Goal: Information Seeking & Learning: Find specific fact

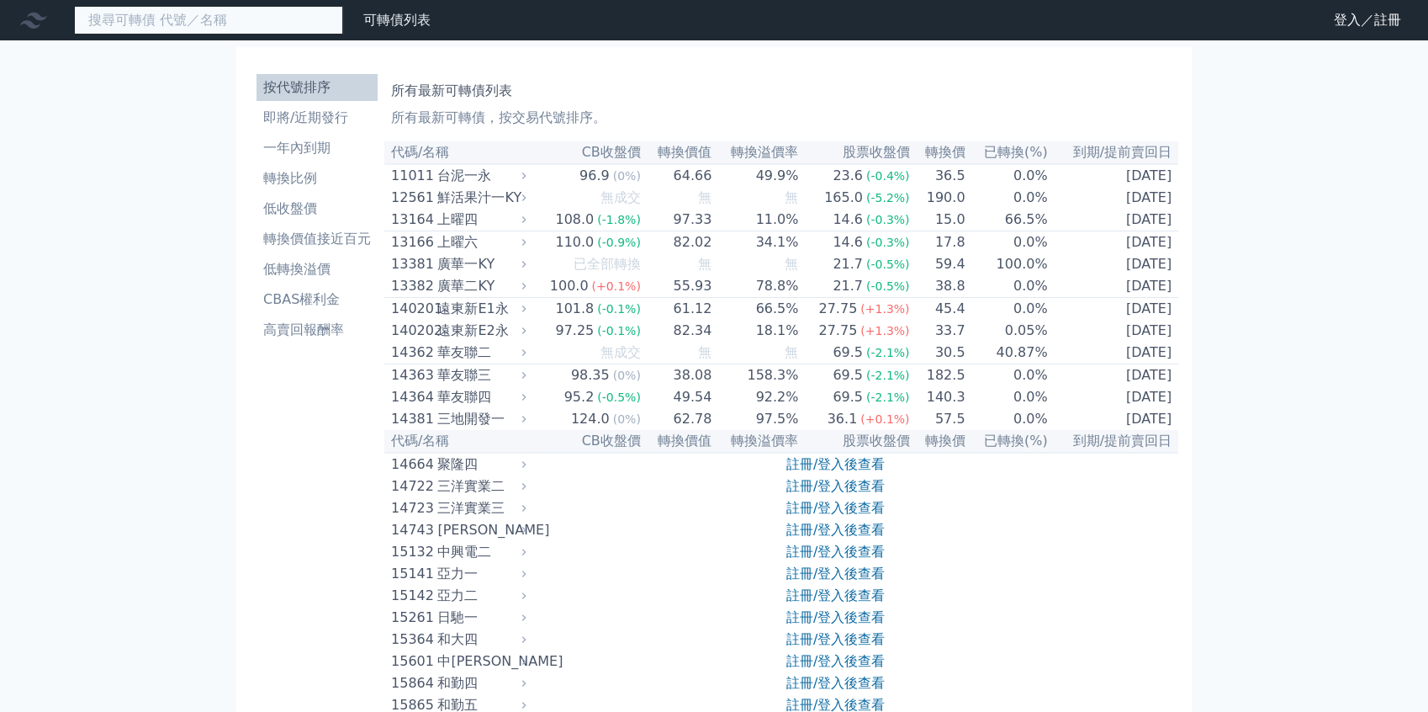
click at [238, 14] on input at bounding box center [208, 20] width 269 height 29
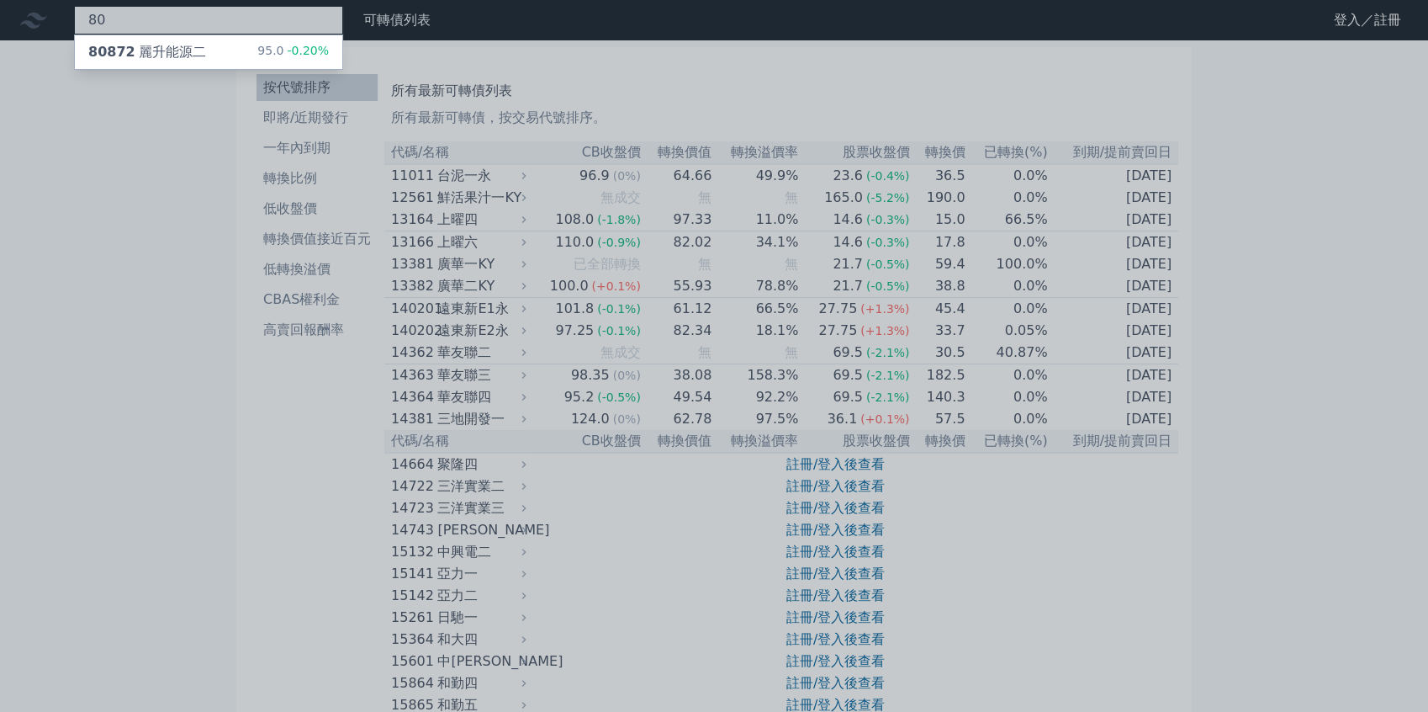
type input "8"
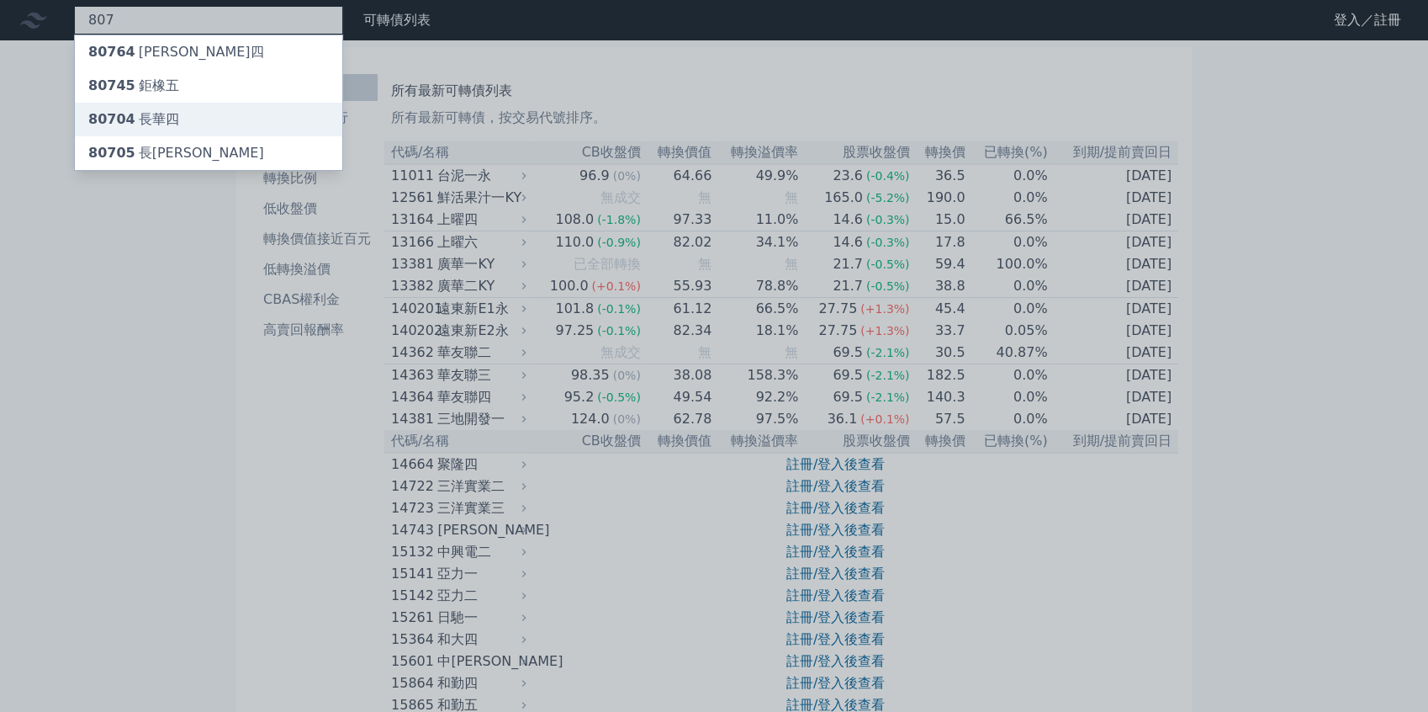
type input "807"
click at [201, 123] on div "80704 長[PERSON_NAME]" at bounding box center [209, 120] width 268 height 34
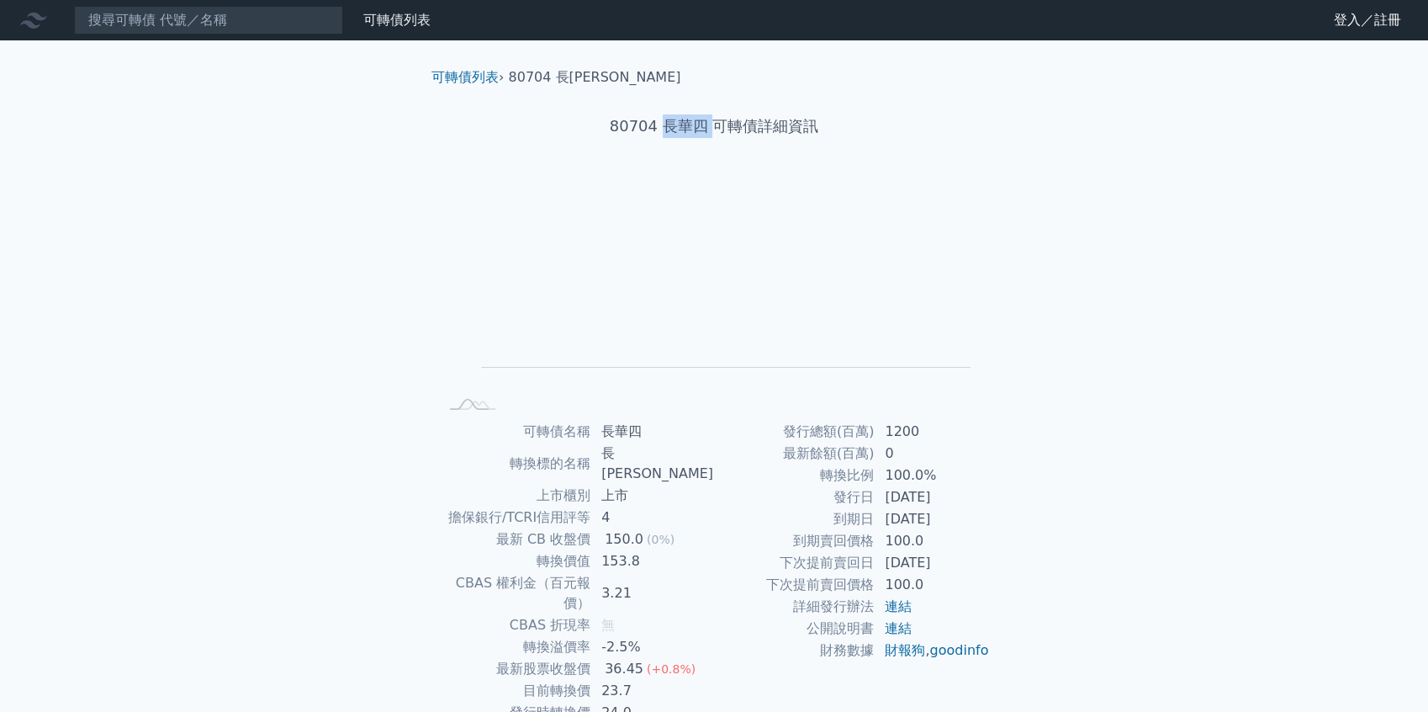
drag, startPoint x: 683, startPoint y: 128, endPoint x: 700, endPoint y: 130, distance: 17.0
click at [708, 130] on h1 "80704 長華四 可轉債詳細資訊" at bounding box center [714, 126] width 592 height 24
click at [252, 21] on input at bounding box center [208, 20] width 269 height 29
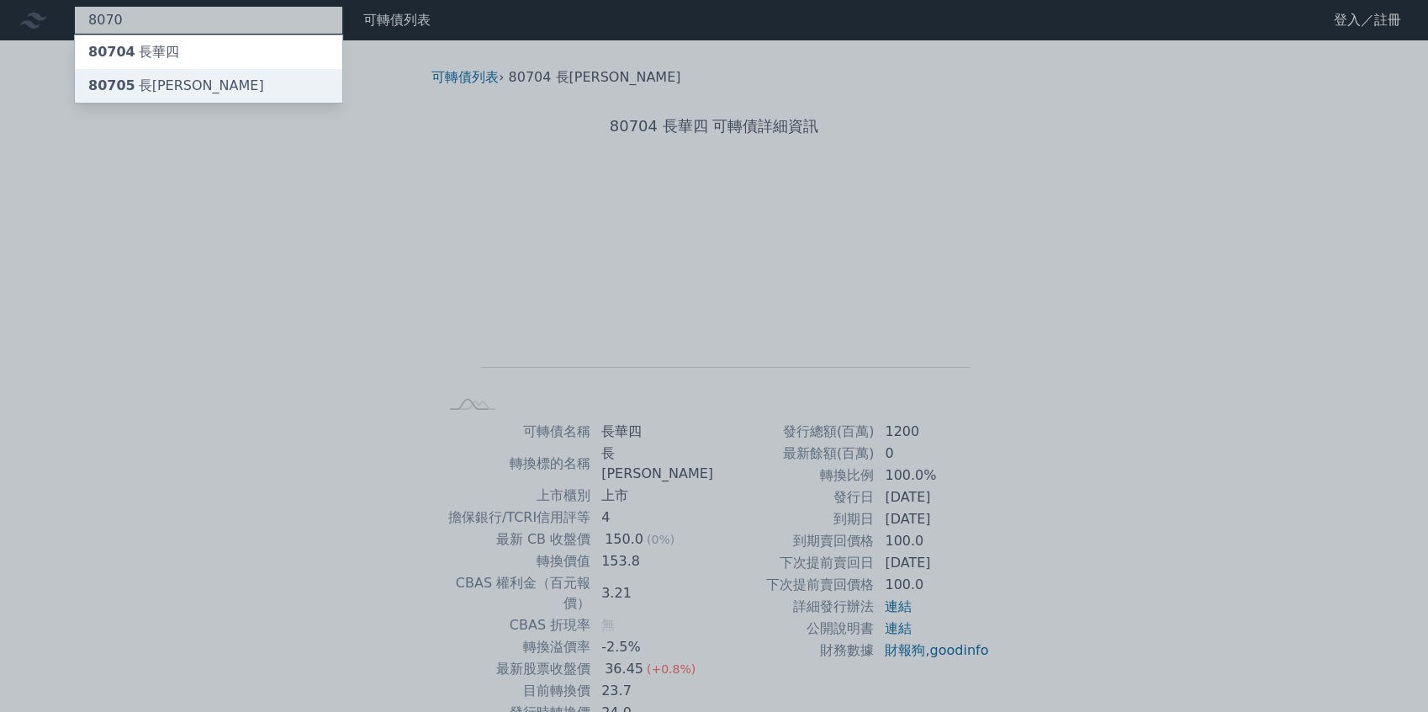
type input "8070"
click at [214, 86] on div "80705 長[PERSON_NAME]" at bounding box center [209, 86] width 268 height 34
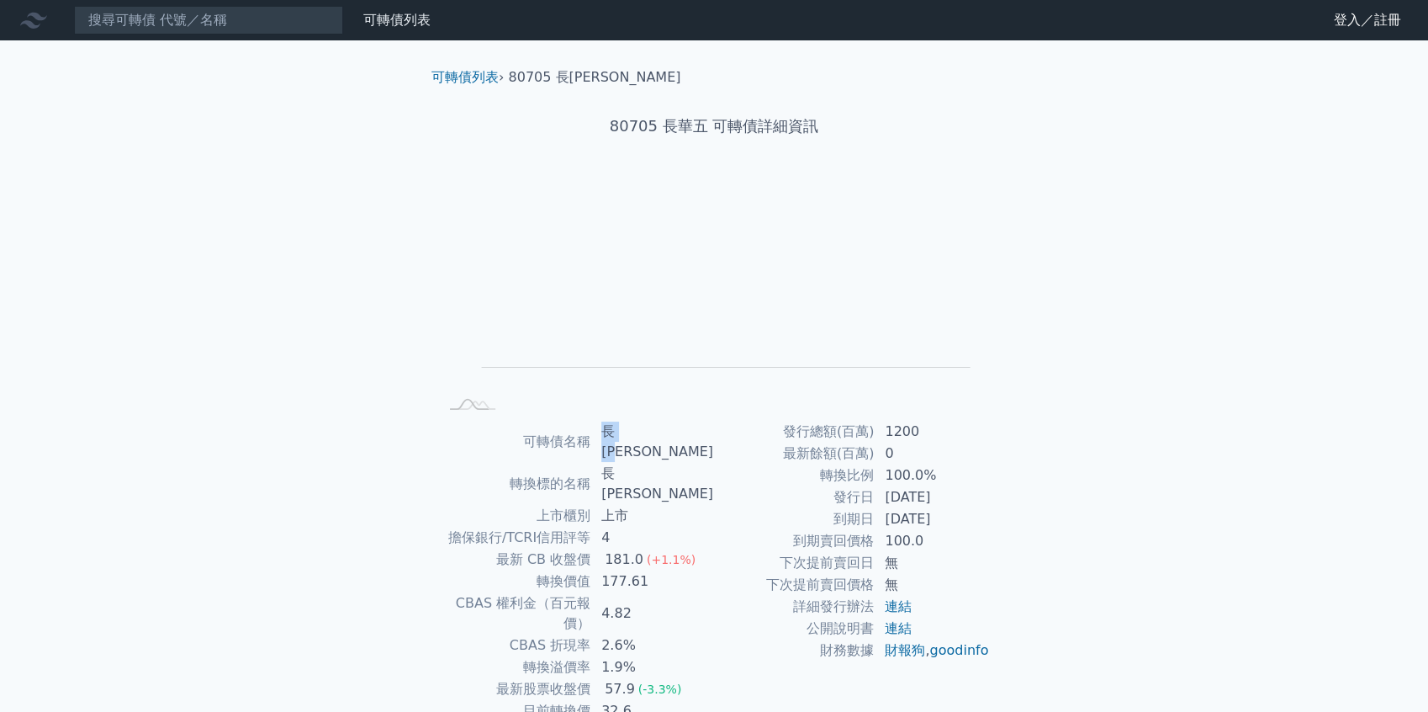
drag, startPoint x: 615, startPoint y: 428, endPoint x: 646, endPoint y: 431, distance: 31.2
click at [660, 429] on td "長[PERSON_NAME]" at bounding box center [652, 442] width 123 height 42
click at [760, 436] on td "發行總額(百萬)" at bounding box center [794, 432] width 161 height 22
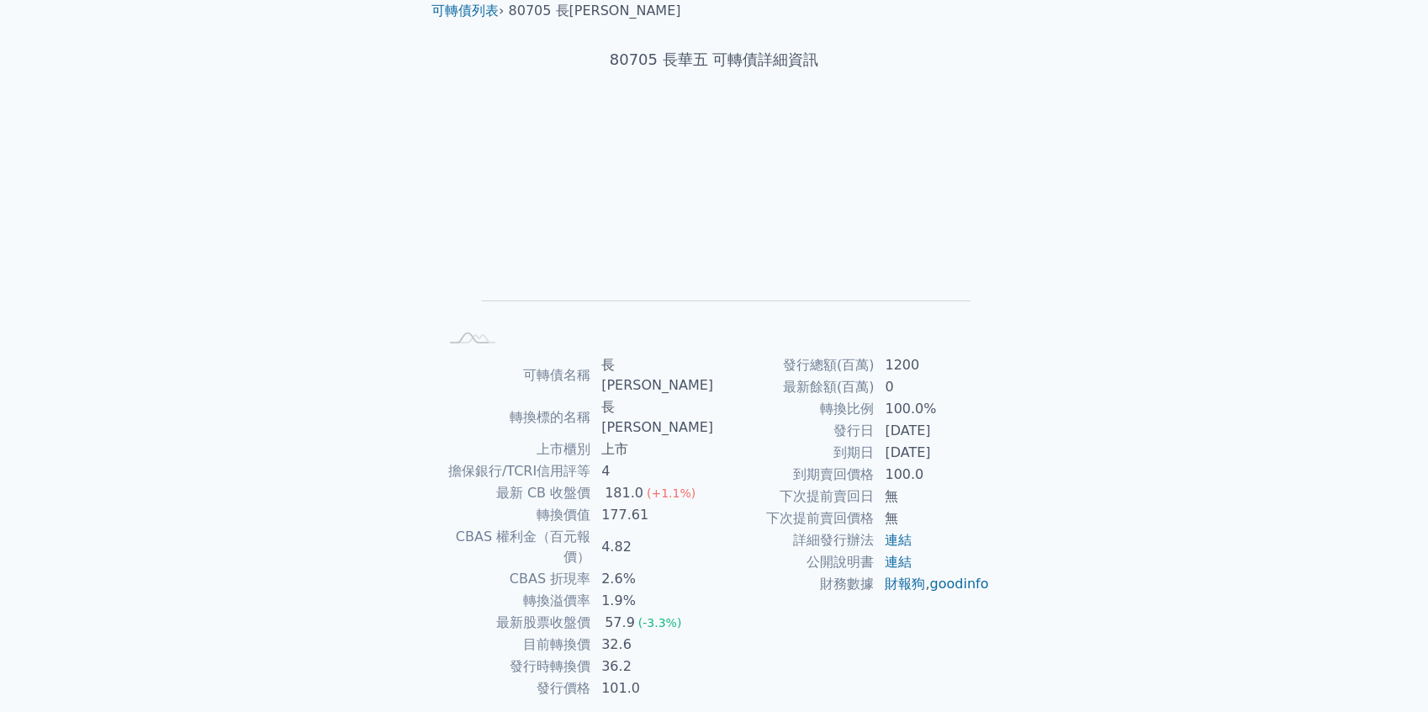
scroll to position [66, 0]
click at [729, 458] on td "到期日" at bounding box center [794, 453] width 161 height 22
